Goal: Task Accomplishment & Management: Complete application form

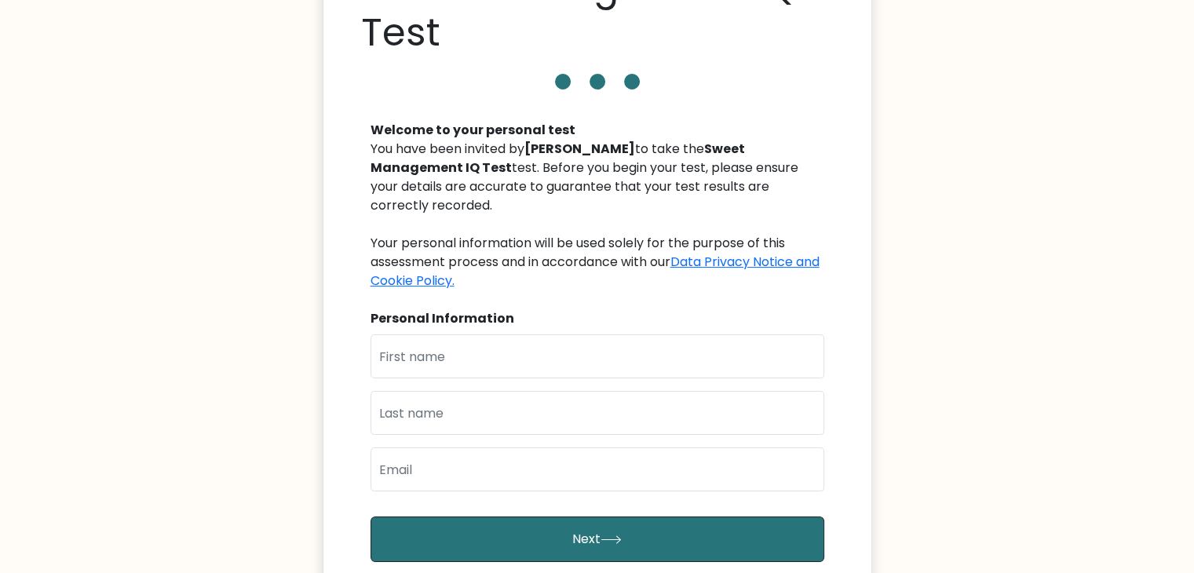
scroll to position [114, 0]
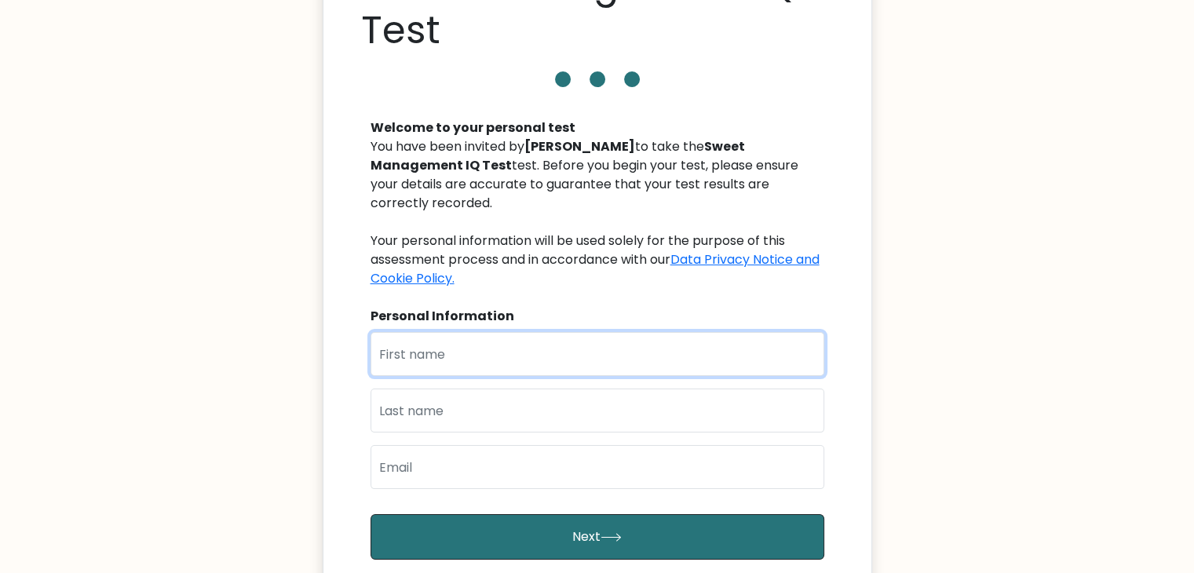
click at [528, 333] on input "text" at bounding box center [598, 354] width 454 height 44
type input "CLAIRE"
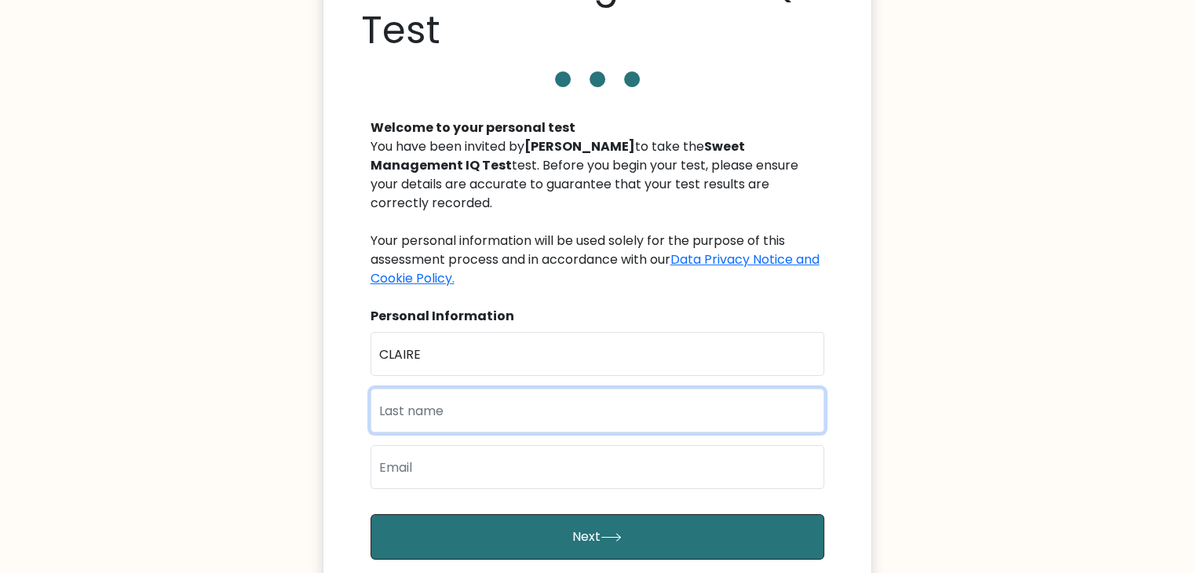
type input "BERNABE"
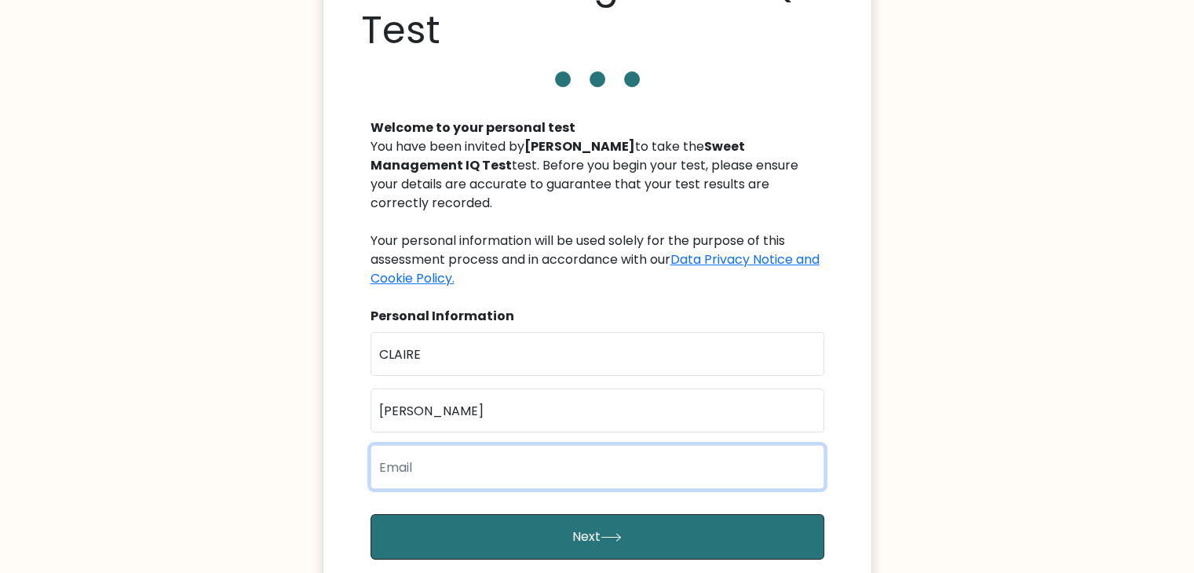
click at [545, 447] on input "email" at bounding box center [598, 467] width 454 height 44
type input "clairesilaybernabe@gmail.com"
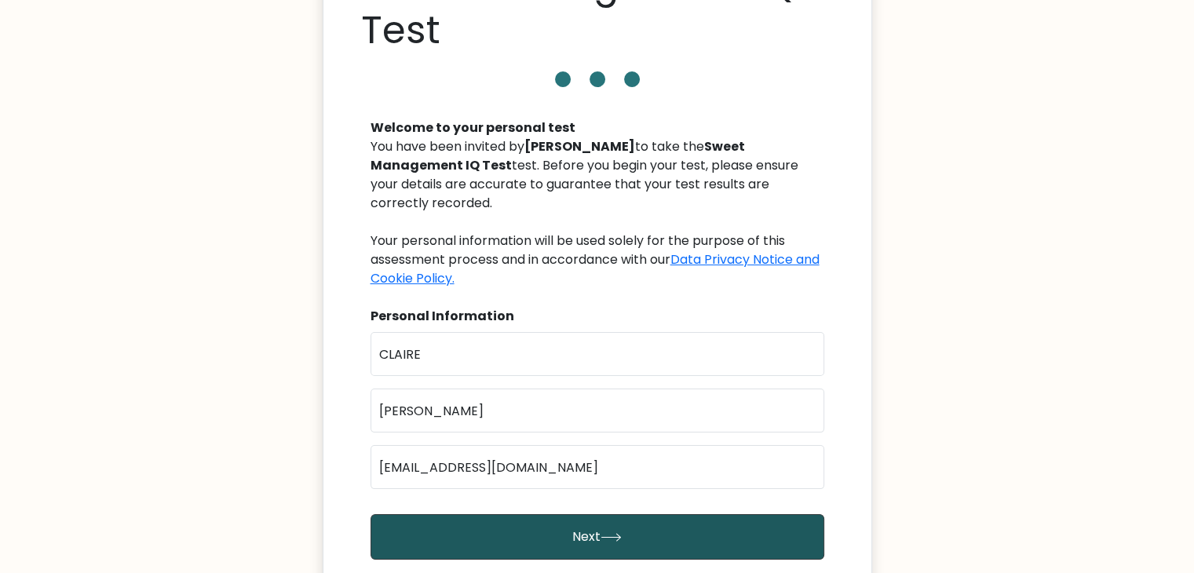
click at [571, 520] on button "Next" at bounding box center [598, 537] width 454 height 46
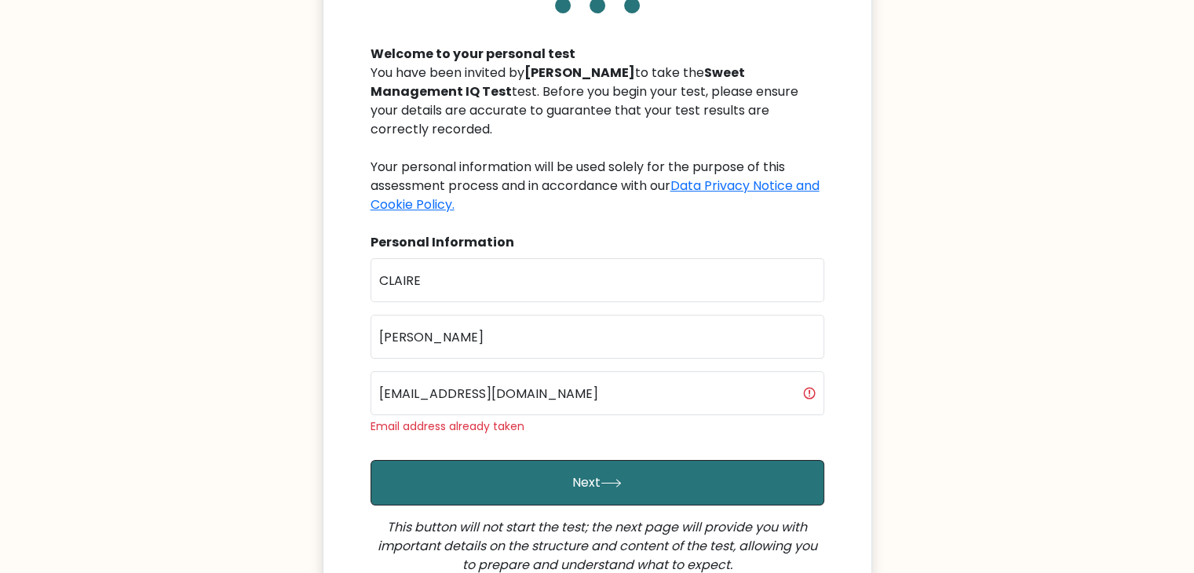
scroll to position [275, 0]
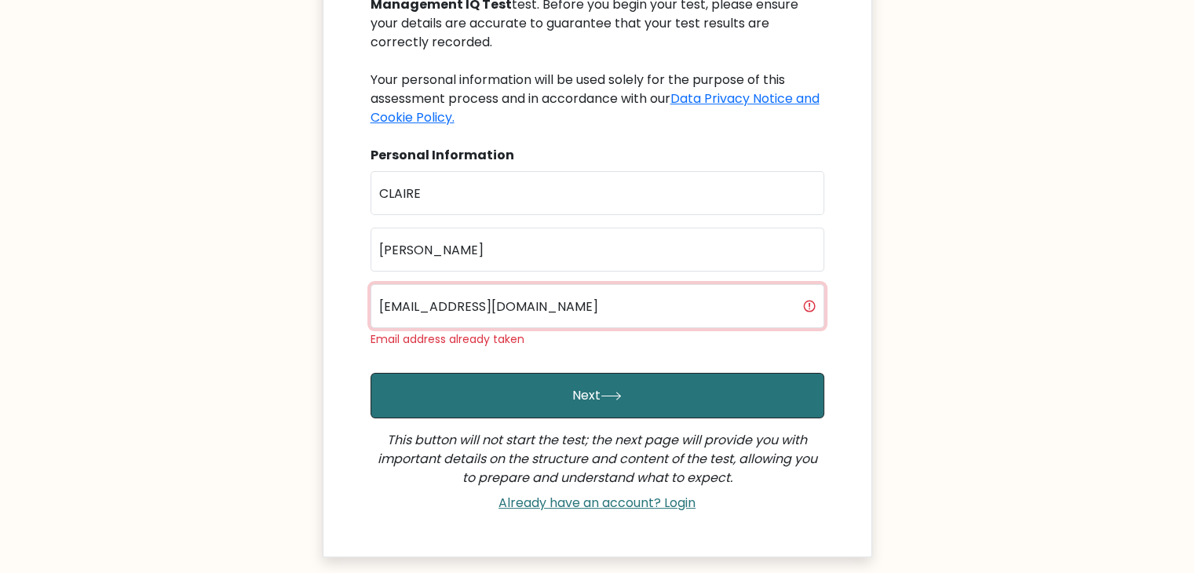
click at [496, 289] on input "clairesilaybernabe@gmail.com" at bounding box center [598, 306] width 454 height 44
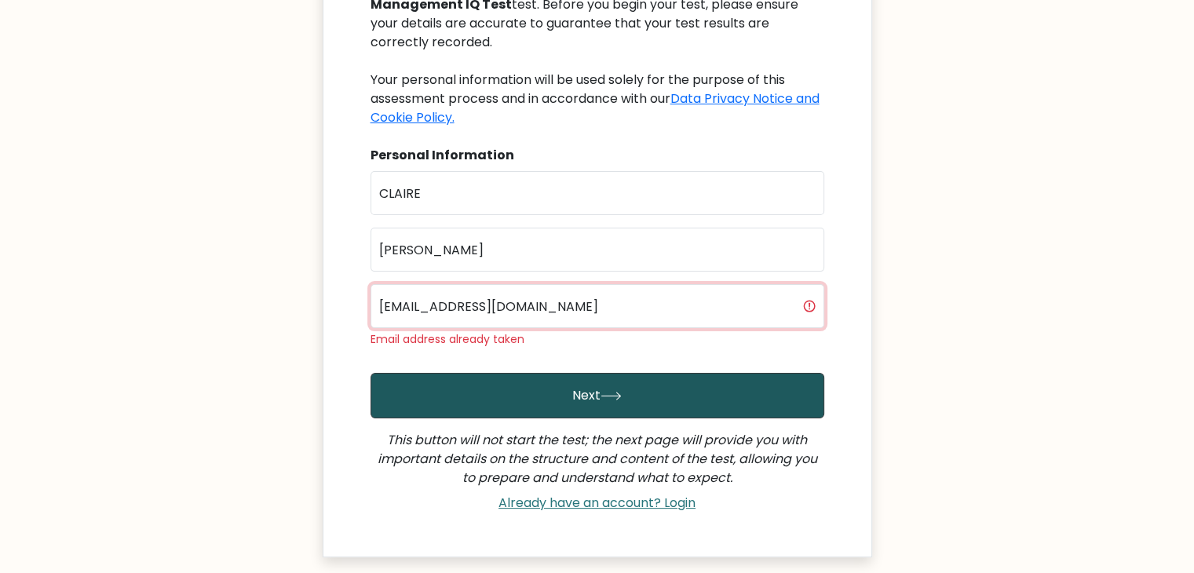
type input "clairesilaybernabe22@gmail.com"
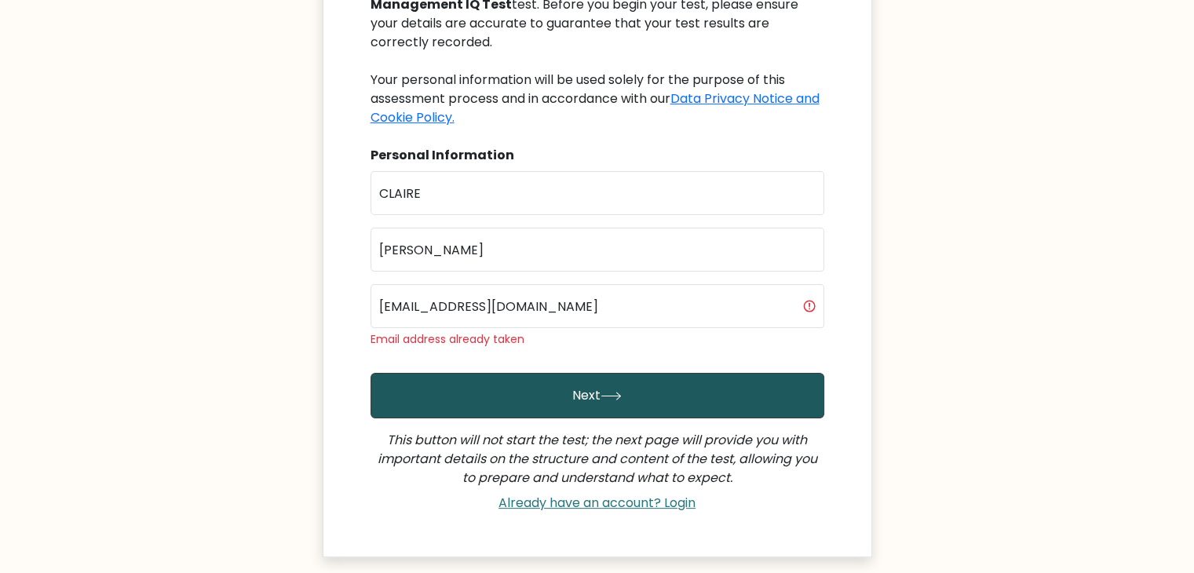
click at [600, 393] on button "Next" at bounding box center [598, 396] width 454 height 46
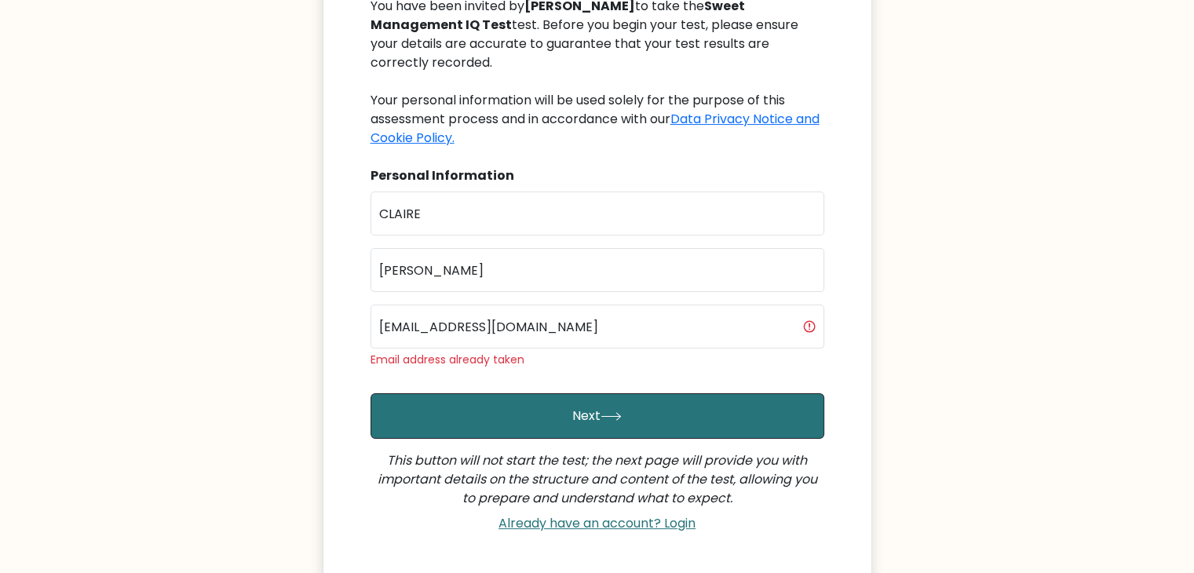
scroll to position [255, 0]
click at [648, 513] on link "Already have an account? Login" at bounding box center [597, 522] width 210 height 18
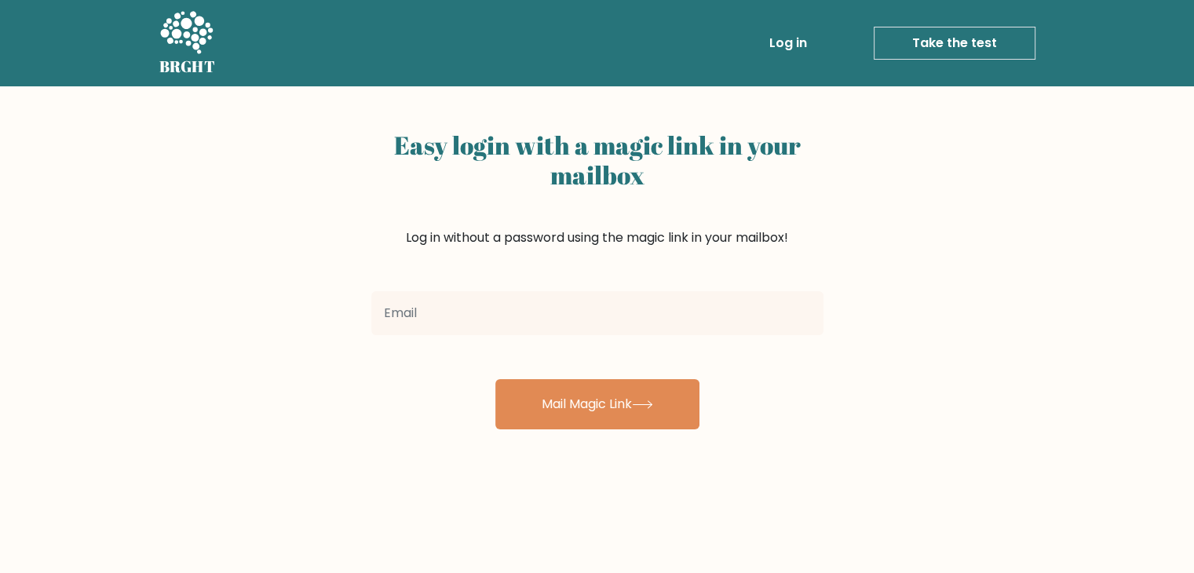
click at [542, 297] on input "email" at bounding box center [597, 313] width 452 height 44
